Goal: Task Accomplishment & Management: Complete application form

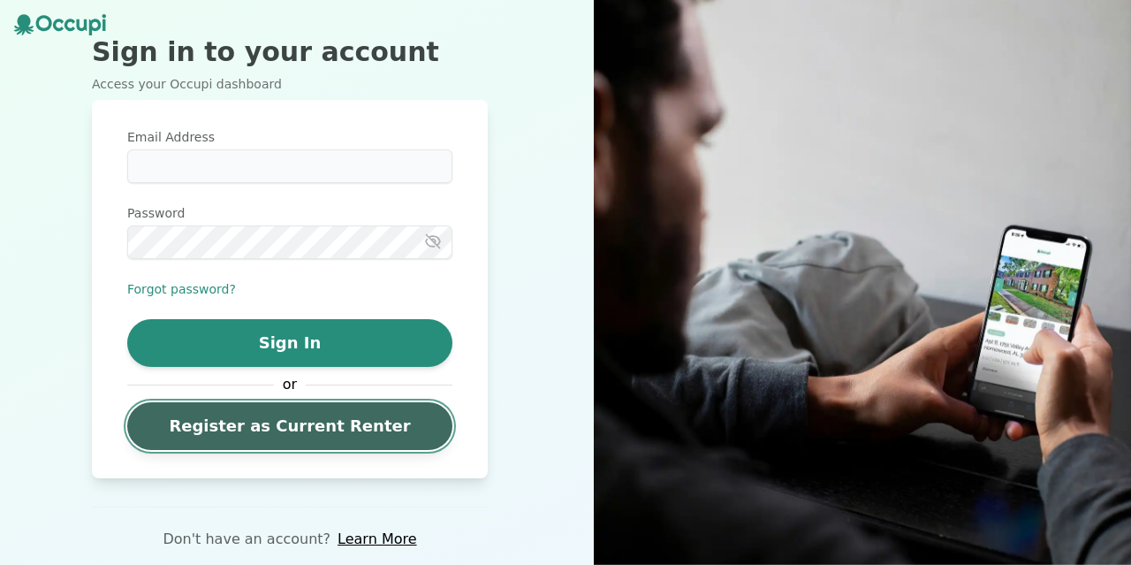
click at [214, 412] on link "Register as Current Renter" at bounding box center [289, 426] width 325 height 48
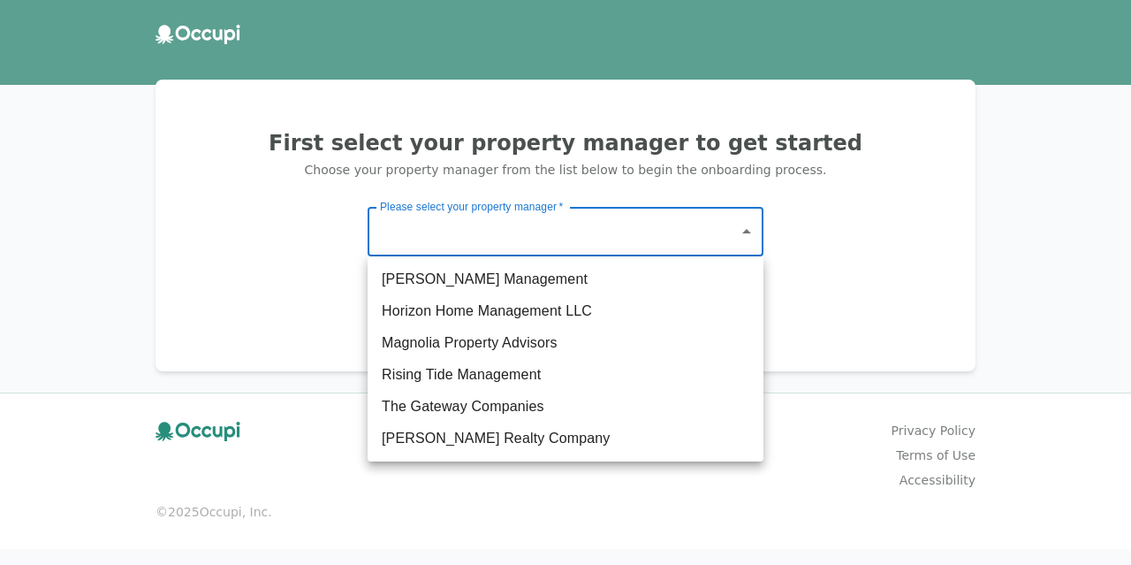
click at [441, 234] on body "First select your property manager to get started Choose your property manager …" at bounding box center [565, 282] width 1131 height 565
click at [429, 396] on li "The Gateway Companies" at bounding box center [566, 407] width 396 height 32
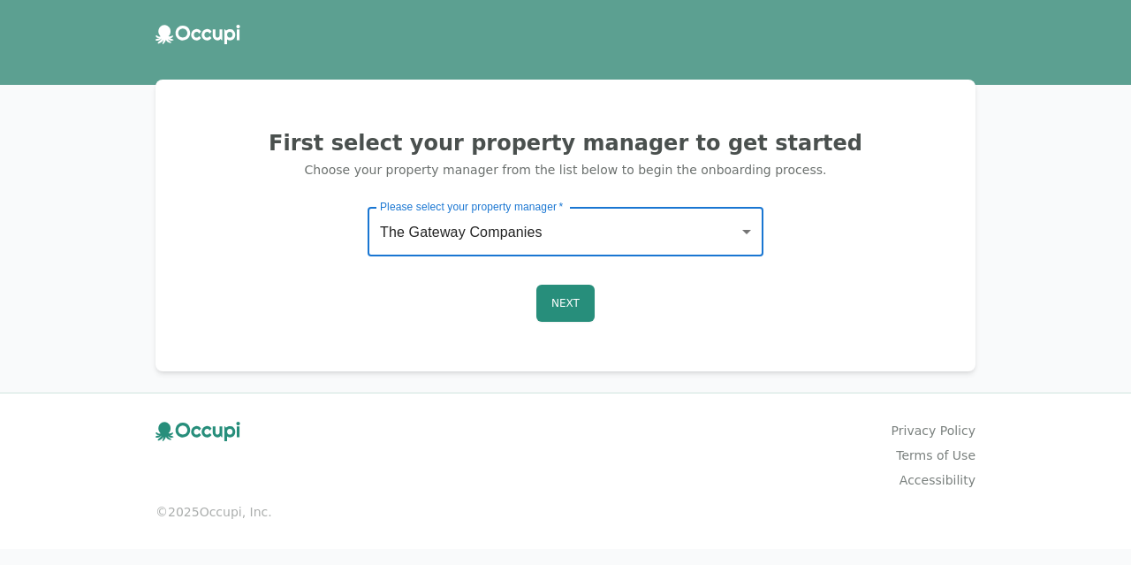
type input "**********"
click at [557, 304] on button "Next" at bounding box center [565, 303] width 58 height 37
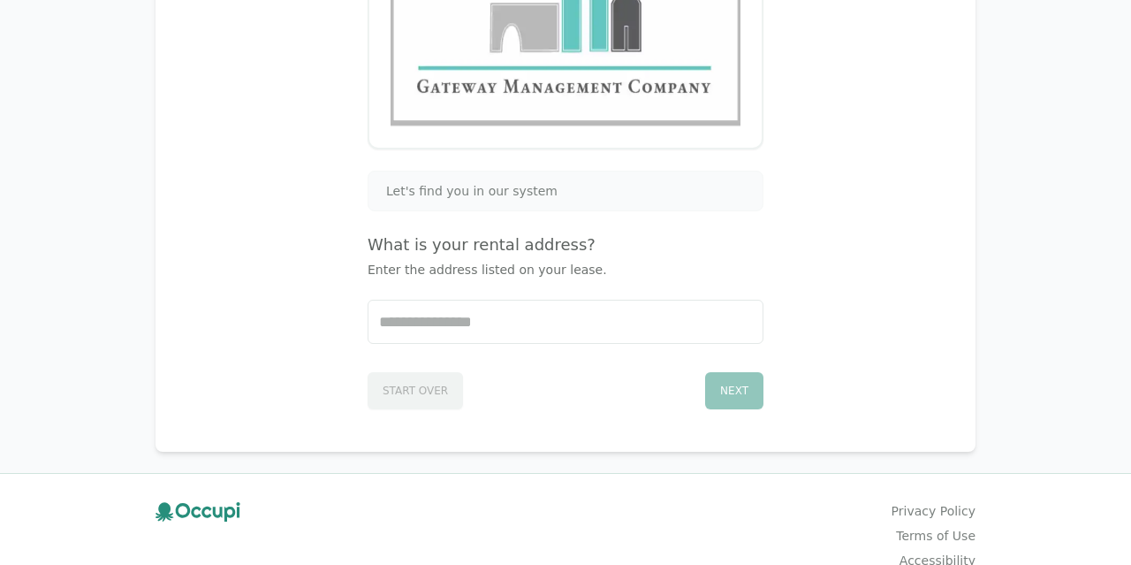
scroll to position [360, 0]
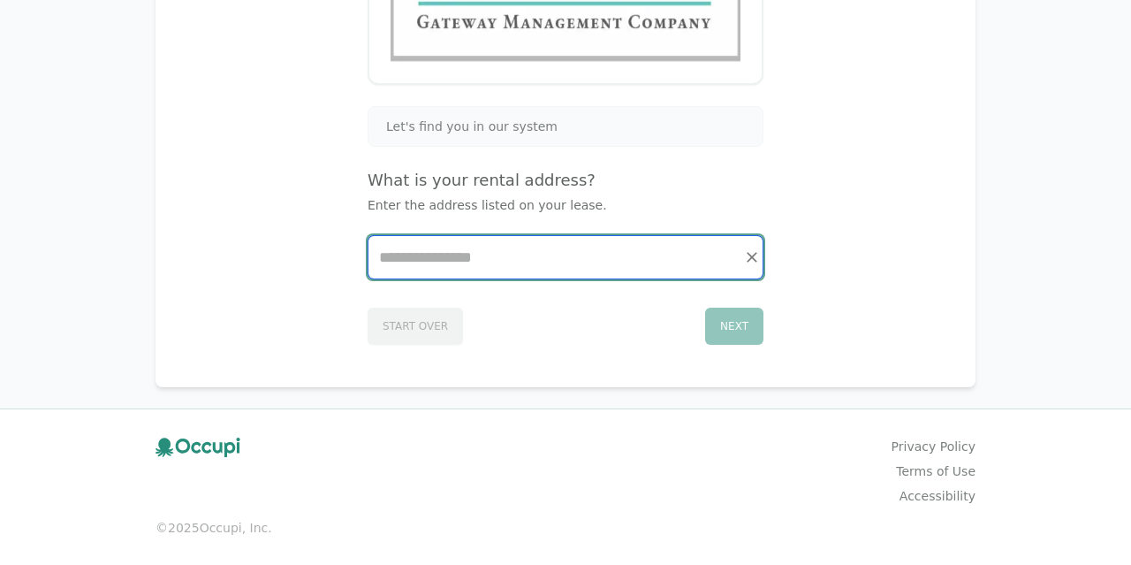
click at [508, 257] on input "Start typing..." at bounding box center [566, 257] width 394 height 42
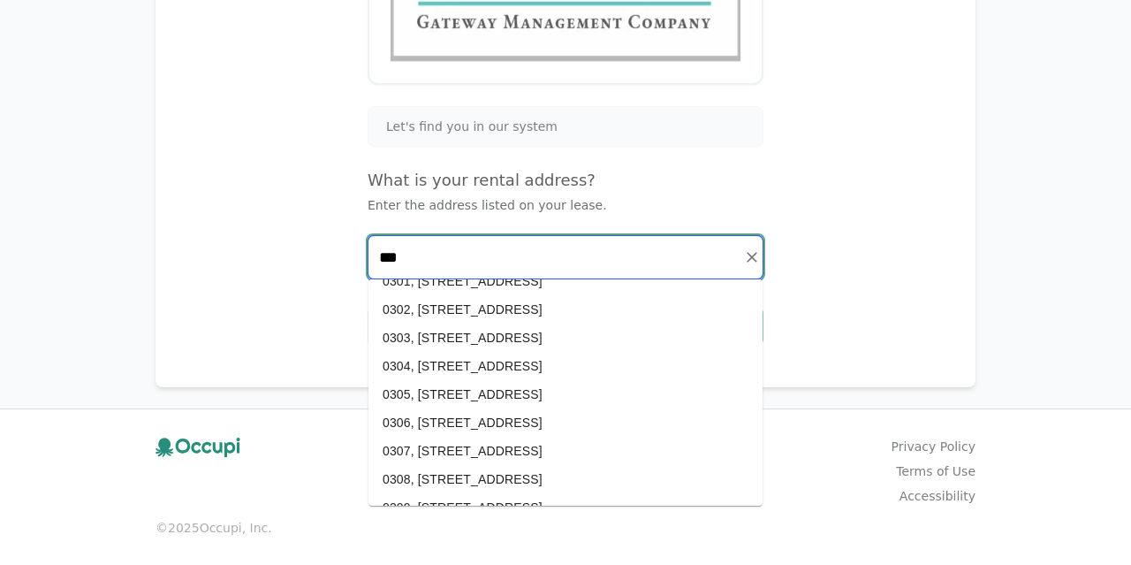
scroll to position [331, 0]
click at [492, 468] on li "0308, [STREET_ADDRESS]" at bounding box center [566, 478] width 394 height 28
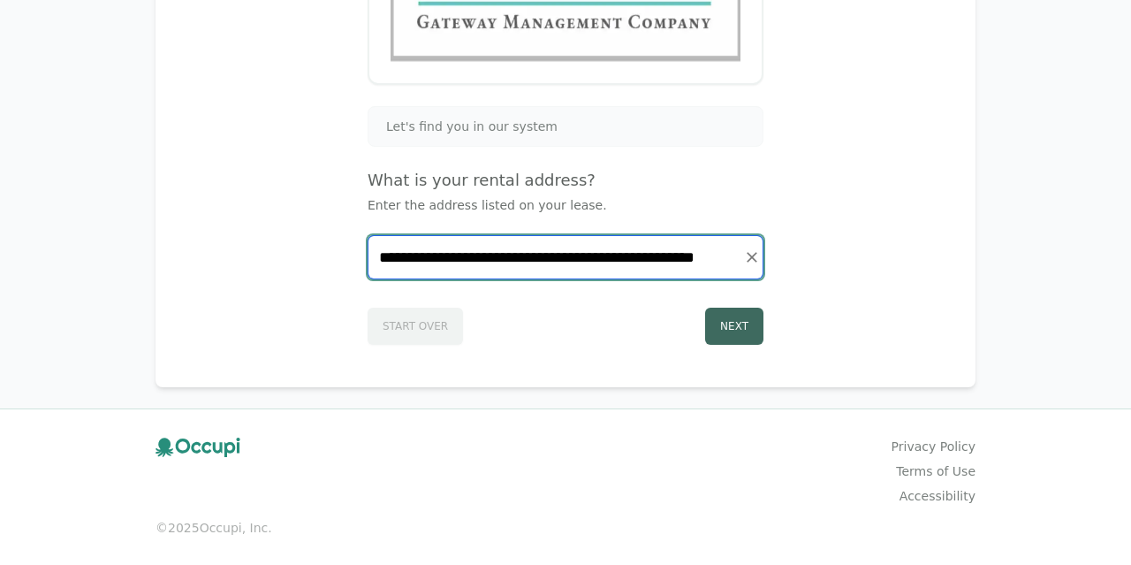
type input "**********"
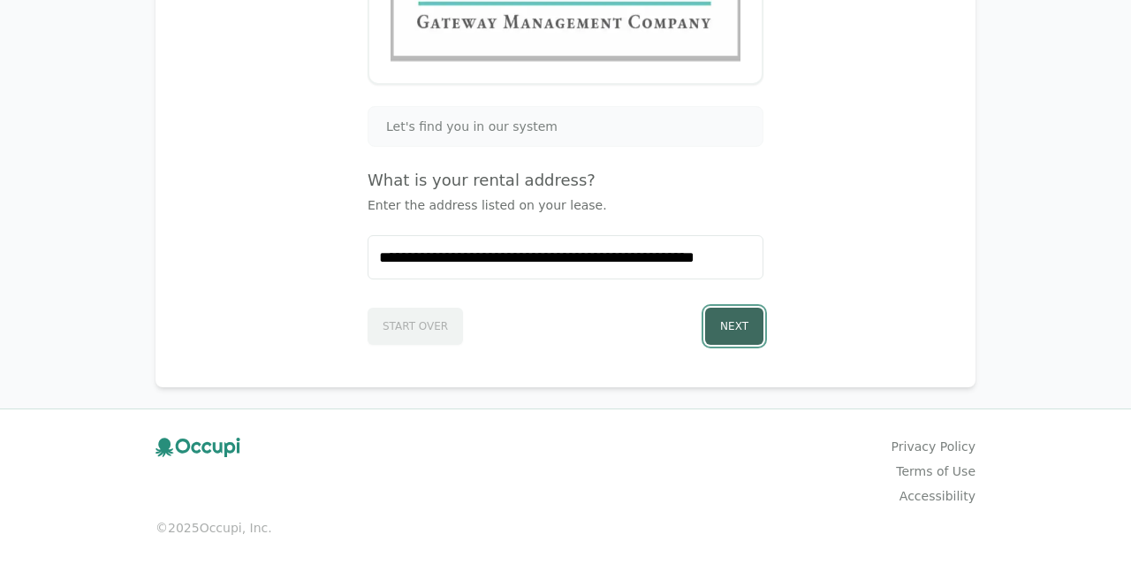
click at [726, 331] on button "Next" at bounding box center [734, 326] width 58 height 37
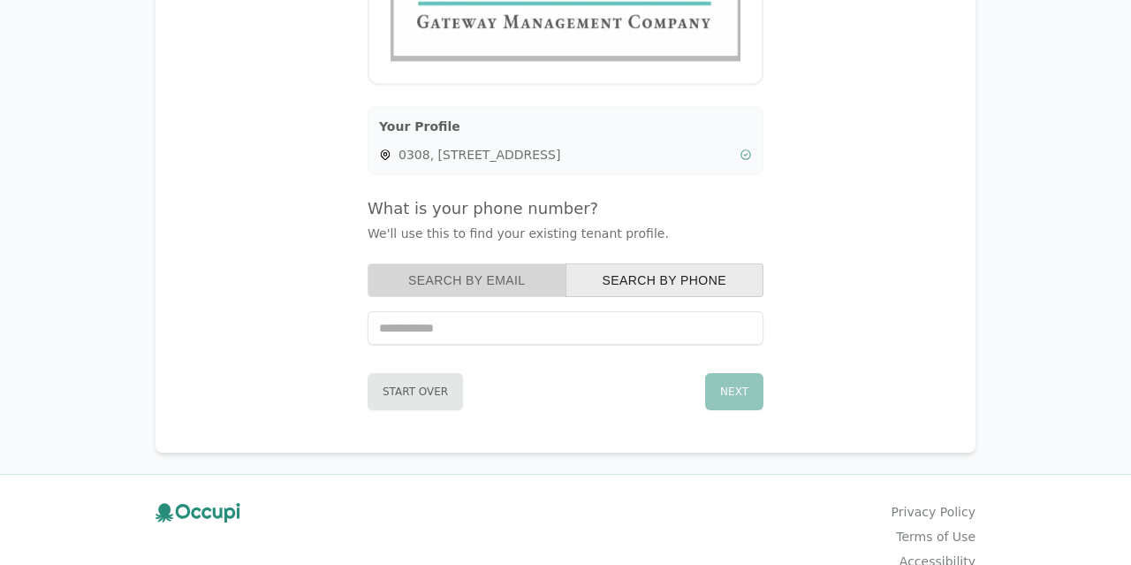
click at [488, 269] on button "Search by Email" at bounding box center [467, 280] width 199 height 34
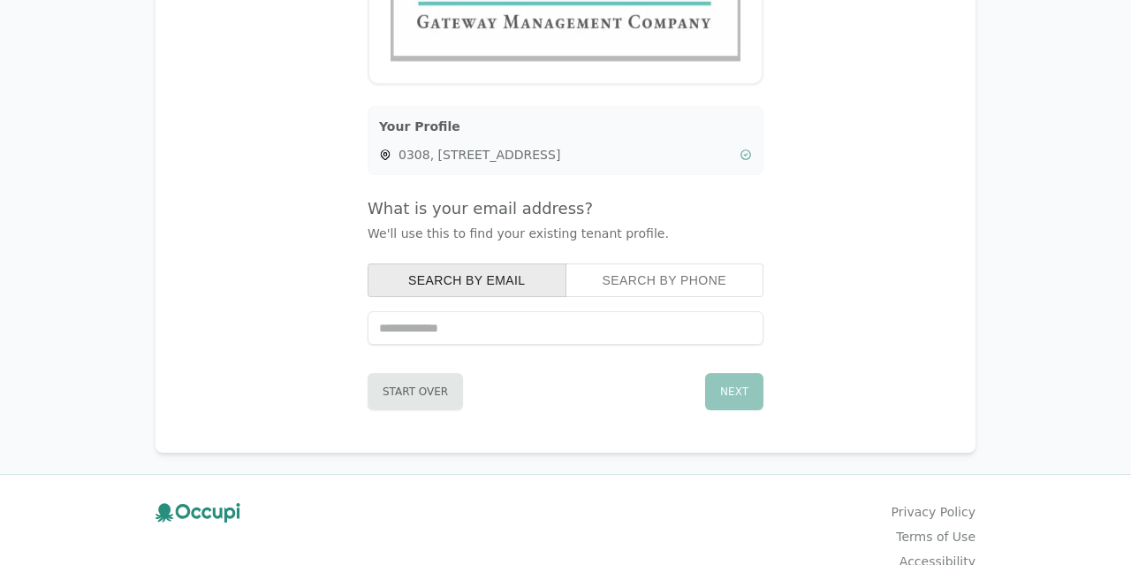
click at [473, 331] on input "text" at bounding box center [566, 328] width 396 height 34
